Goal: Navigation & Orientation: Find specific page/section

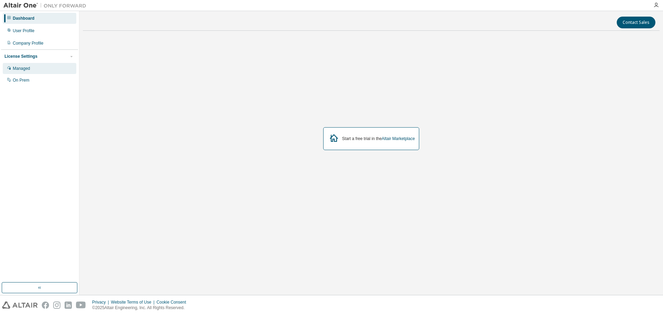
click at [30, 65] on div "Managed" at bounding box center [40, 68] width 74 height 11
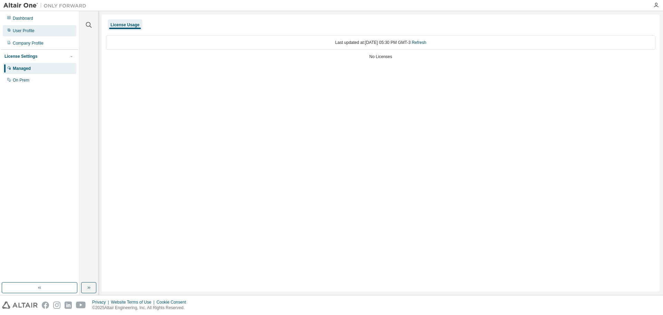
click at [33, 33] on div "User Profile" at bounding box center [24, 31] width 22 height 6
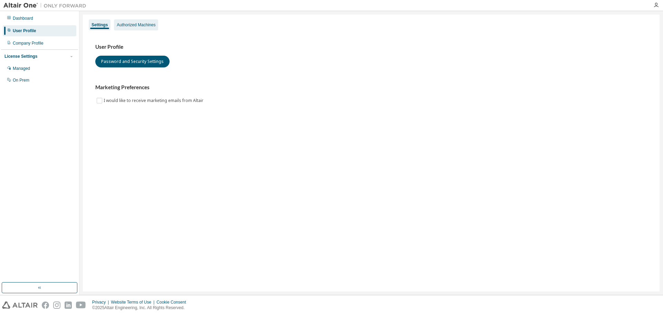
click at [134, 25] on div "Authorized Machines" at bounding box center [136, 25] width 39 height 6
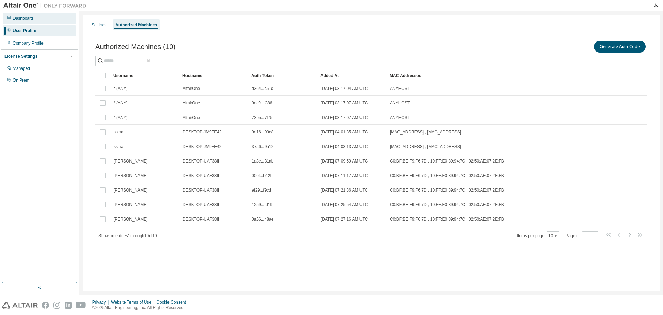
click at [25, 14] on div "Dashboard" at bounding box center [40, 18] width 74 height 11
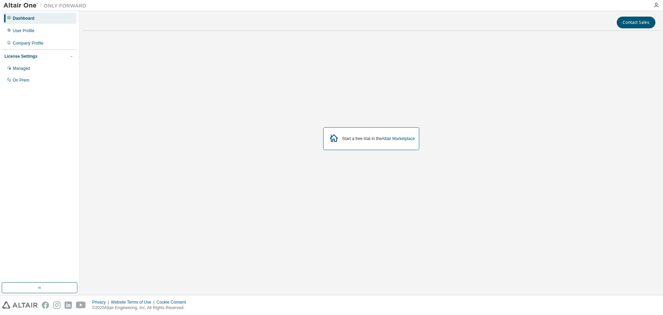
click at [359, 139] on div "Start a free trial in the Altair Marketplace" at bounding box center [378, 139] width 73 height 6
